Goal: Transaction & Acquisition: Purchase product/service

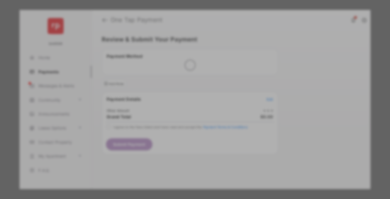
click at [185, 89] on div "Other Amount" at bounding box center [185, 93] width 90 height 9
type input "****"
click at [176, 140] on button "Save" at bounding box center [176, 146] width 28 height 13
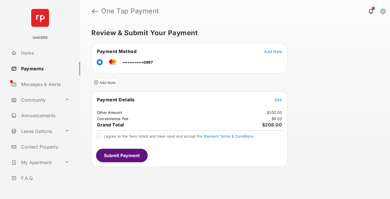
click at [278, 99] on span "Edit" at bounding box center [278, 99] width 7 height 5
click at [122, 155] on button "Submit Payment" at bounding box center [122, 155] width 52 height 13
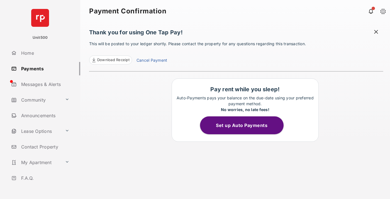
click at [376, 32] on span at bounding box center [376, 32] width 6 height 7
